Goal: Task Accomplishment & Management: Manage account settings

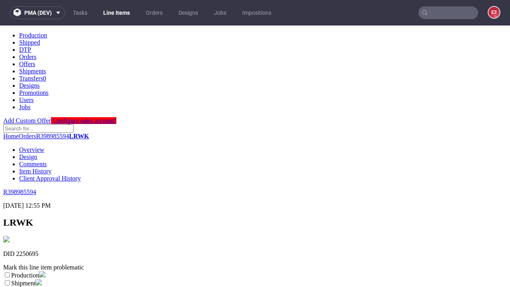
scroll to position [140, 0]
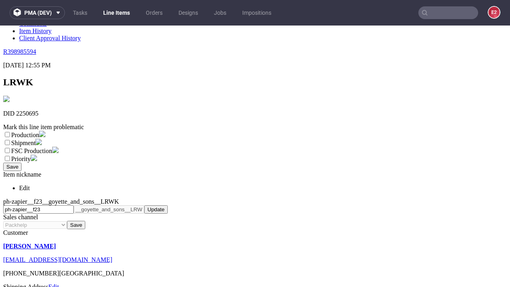
select select "dtp_ca_needed"
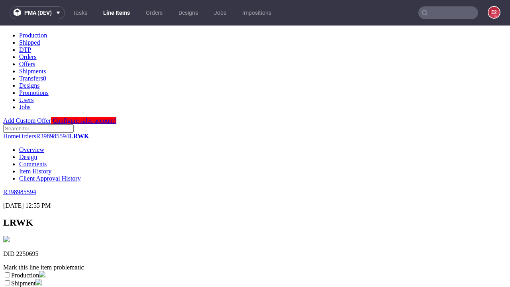
scroll to position [0, 0]
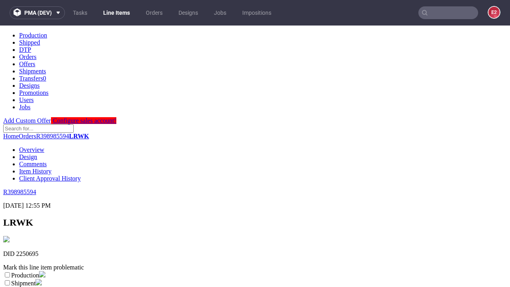
checkbox input "true"
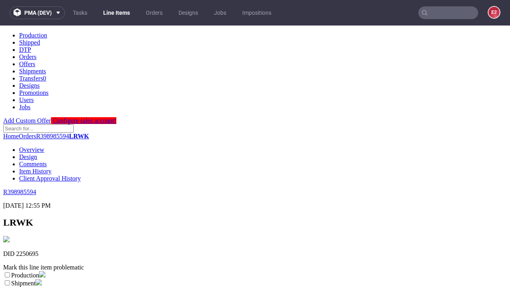
scroll to position [7, 0]
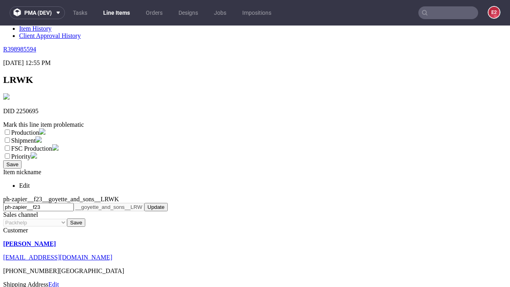
type textarea "test"
